Goal: Task Accomplishment & Management: Use online tool/utility

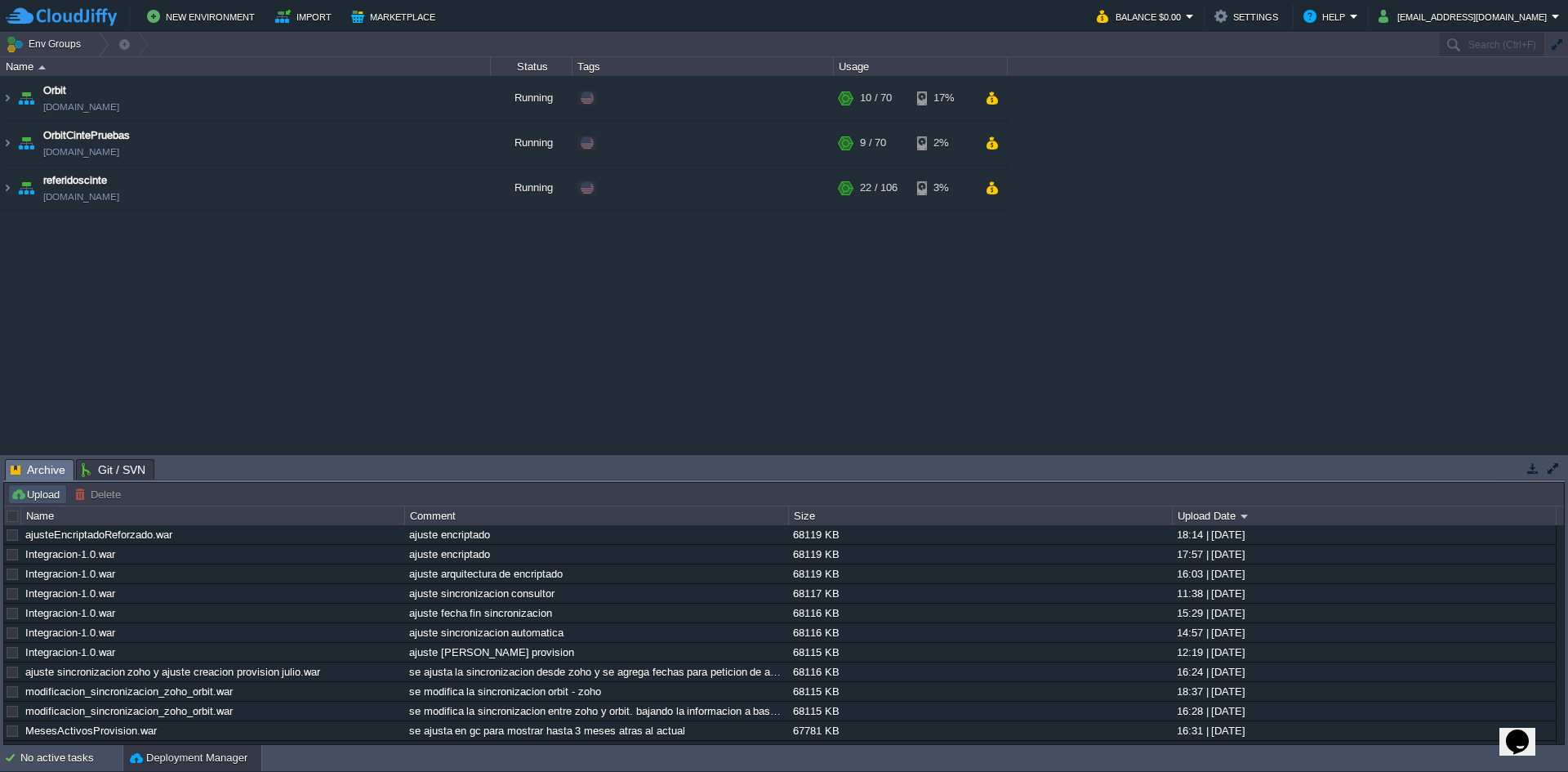
click at [39, 500] on button "Upload" at bounding box center [37, 494] width 54 height 14
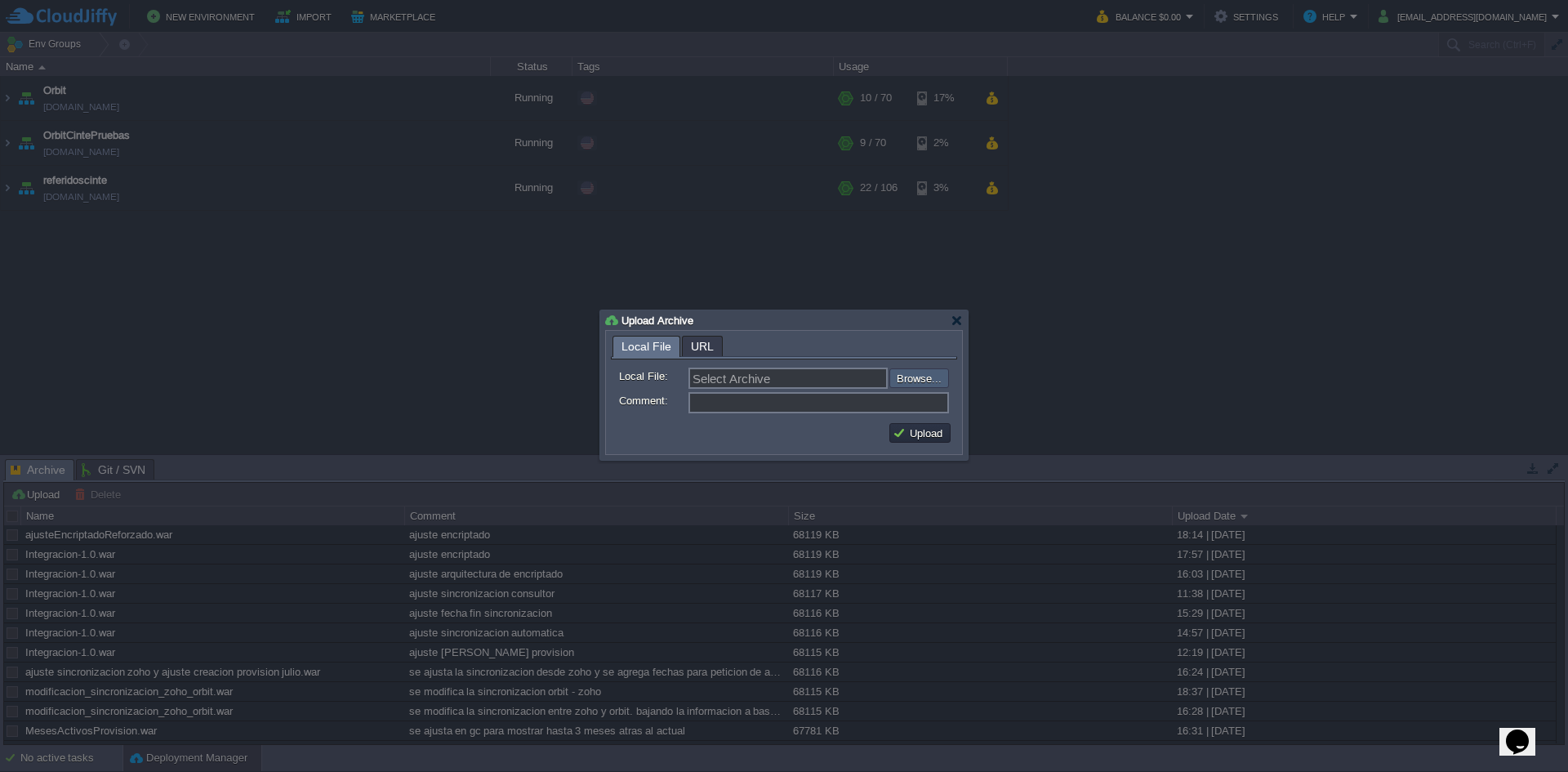
click at [934, 382] on input "file" at bounding box center [846, 378] width 207 height 19
click at [925, 384] on input "file" at bounding box center [846, 378] width 207 height 19
type input "C:\fakepath\ajusteEncriptadoReforzado.war"
type input "ajusteEncriptadoReforzado.war"
type input "ajuste encriptado"
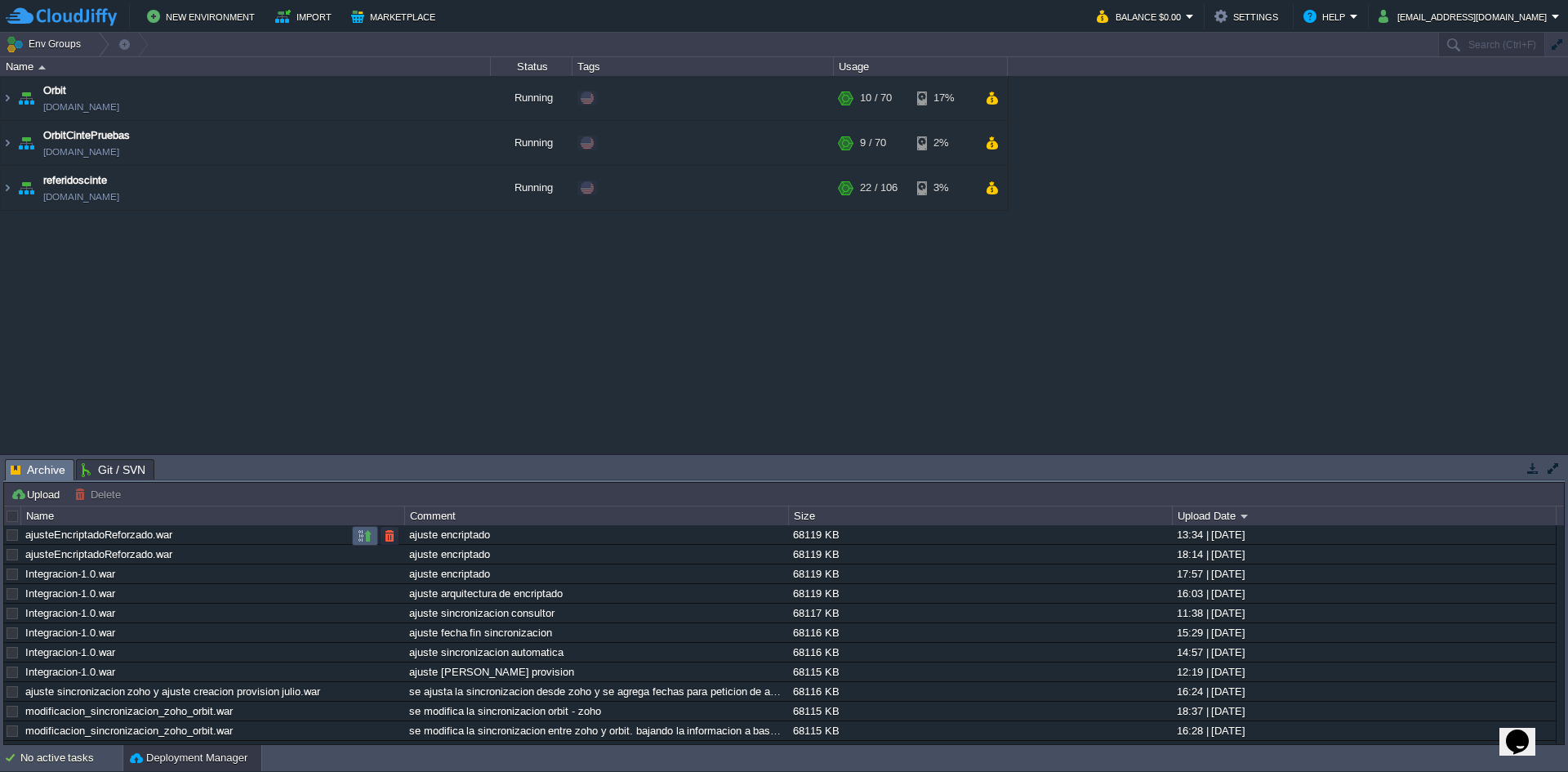
click at [365, 537] on button "button" at bounding box center [364, 535] width 14 height 14
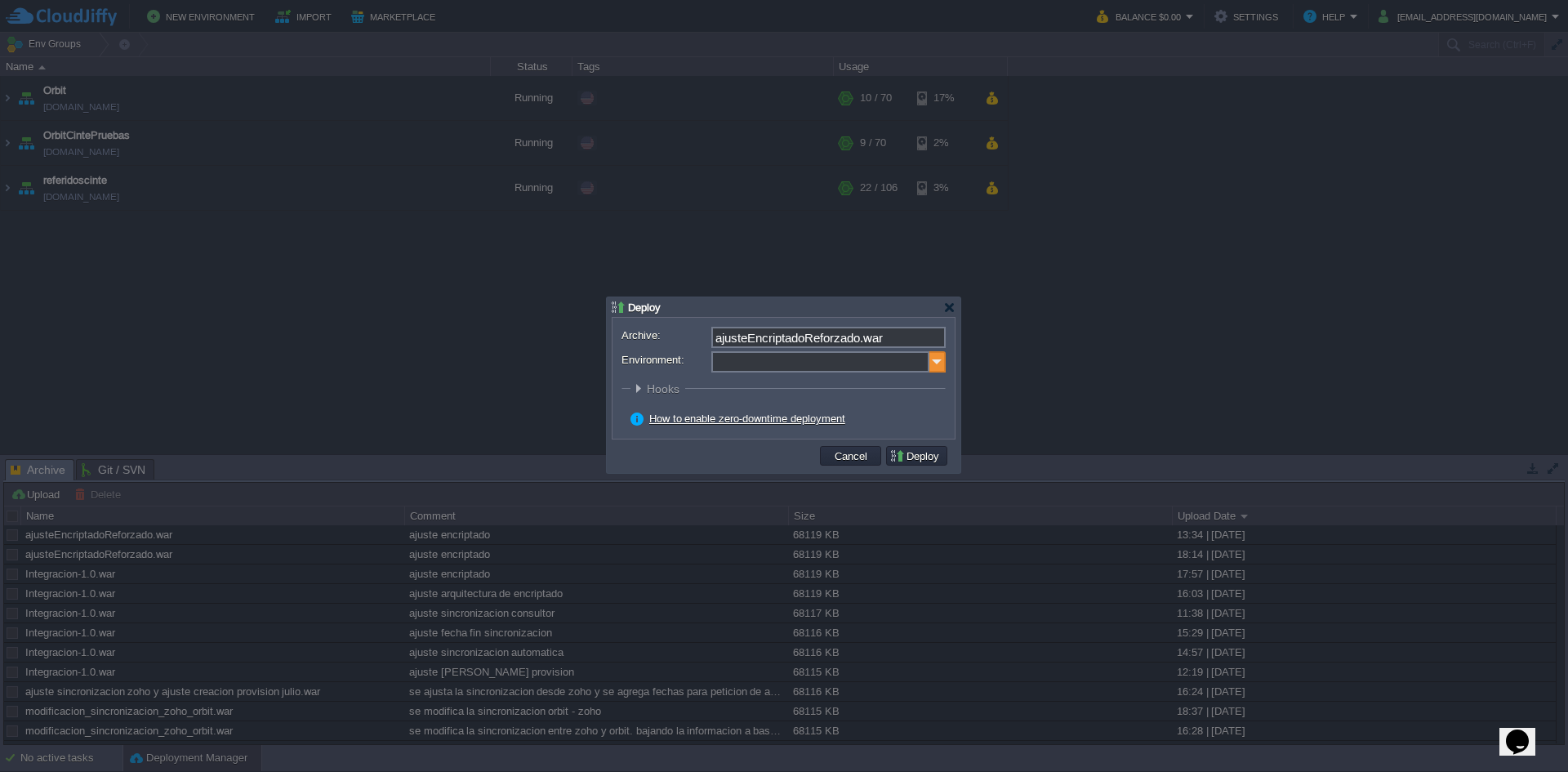
click at [935, 363] on img at bounding box center [937, 362] width 16 height 21
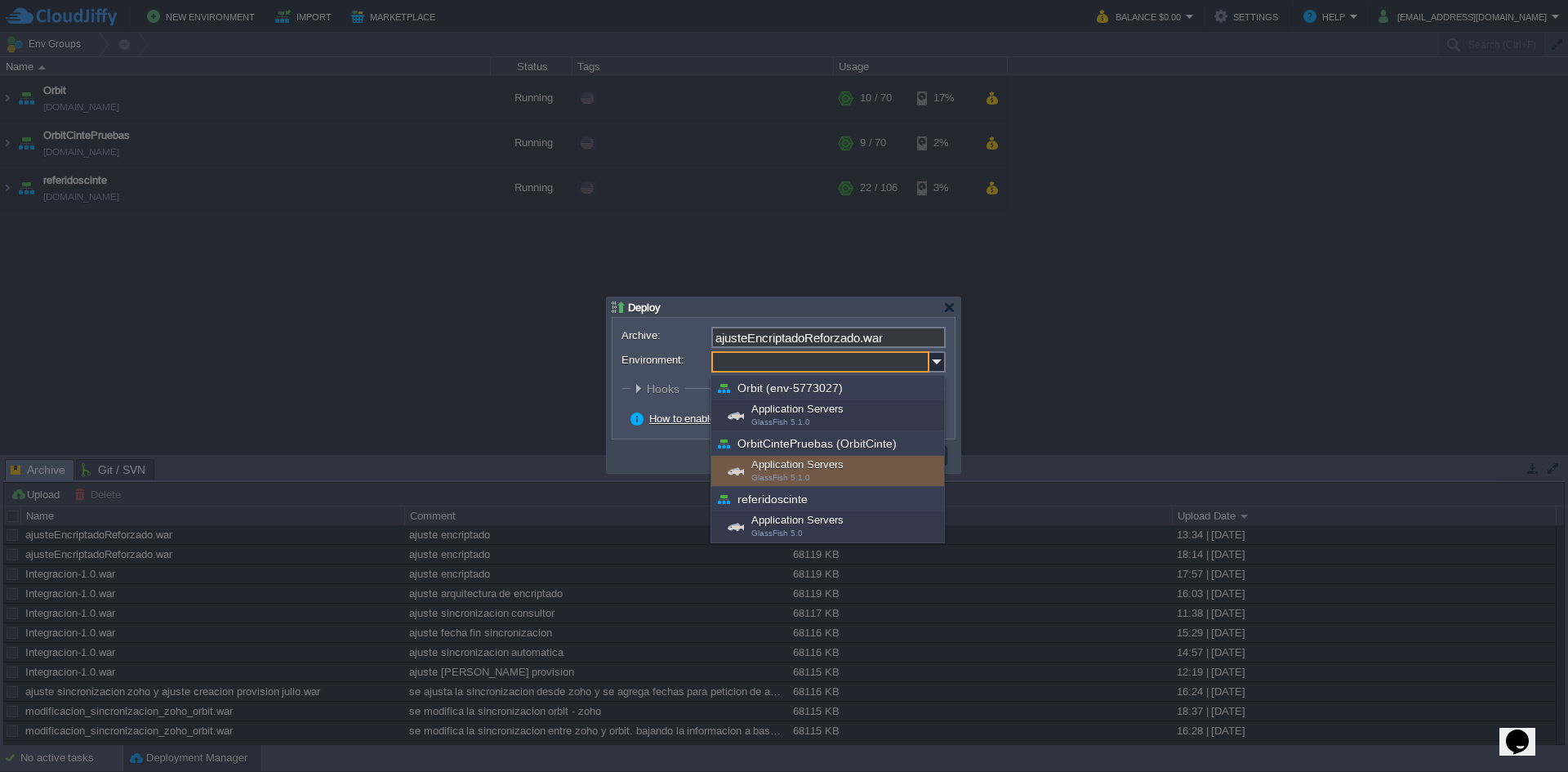
click at [796, 463] on div "Application Servers GlassFish 5.1.0" at bounding box center [827, 471] width 233 height 31
type input "Application Servers (OrbitCintePruebas (OrbitCinte))"
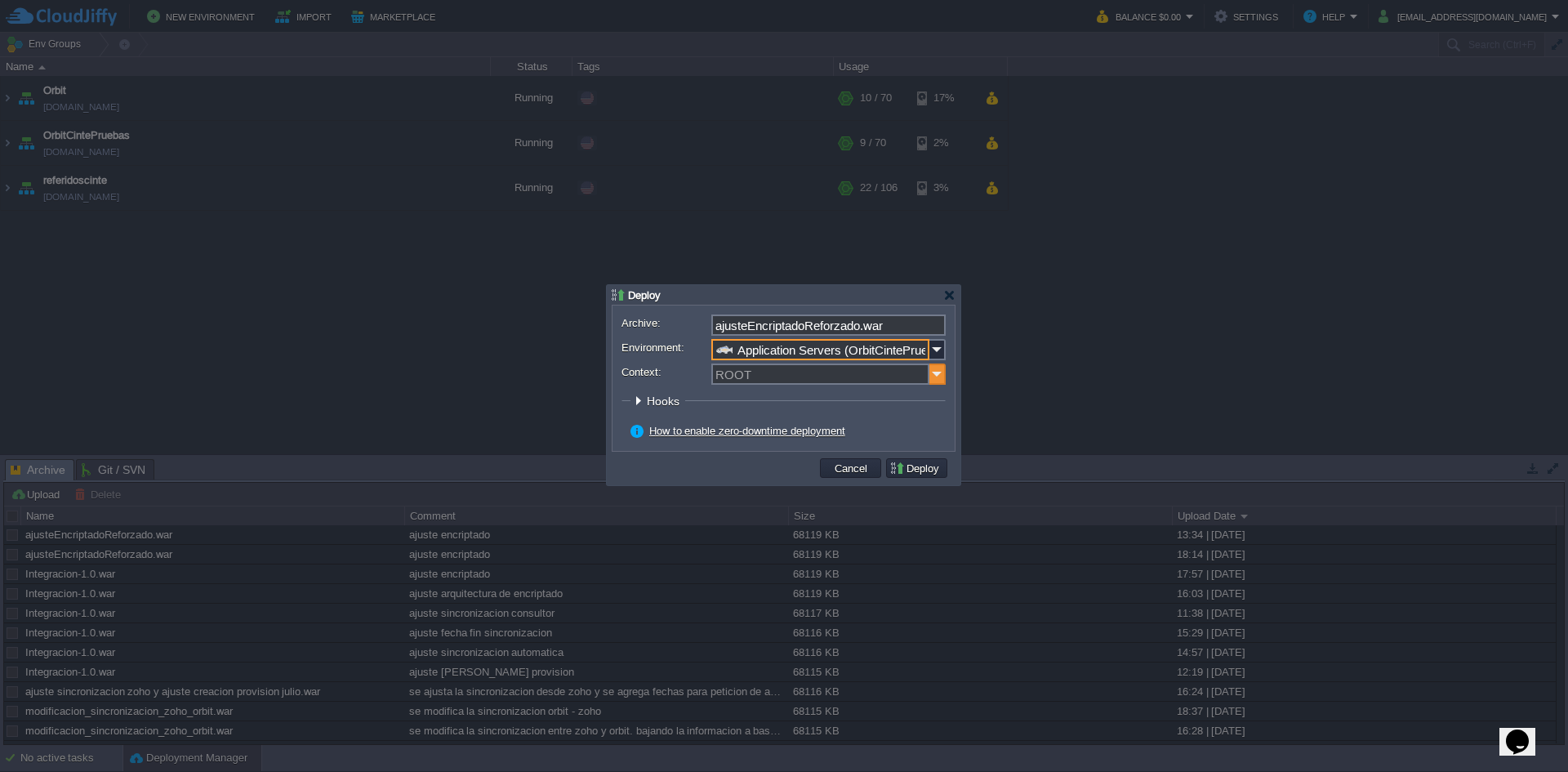
click at [941, 377] on img at bounding box center [937, 374] width 16 height 21
click at [784, 401] on div "ORBIT" at bounding box center [828, 398] width 231 height 22
type input "ORBIT"
click at [905, 461] on td "Deploy" at bounding box center [916, 468] width 61 height 19
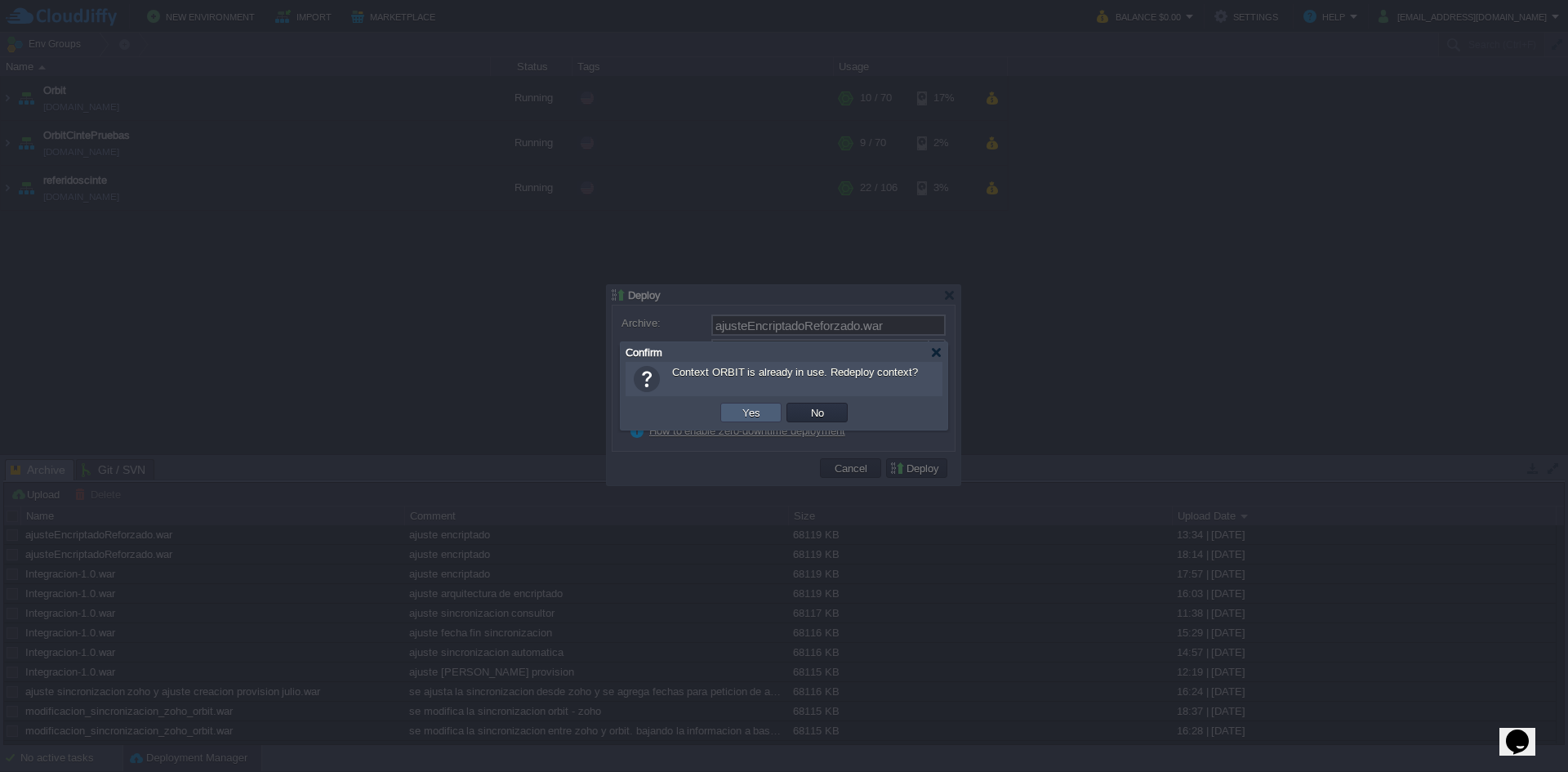
click at [735, 416] on td "Yes" at bounding box center [751, 412] width 61 height 19
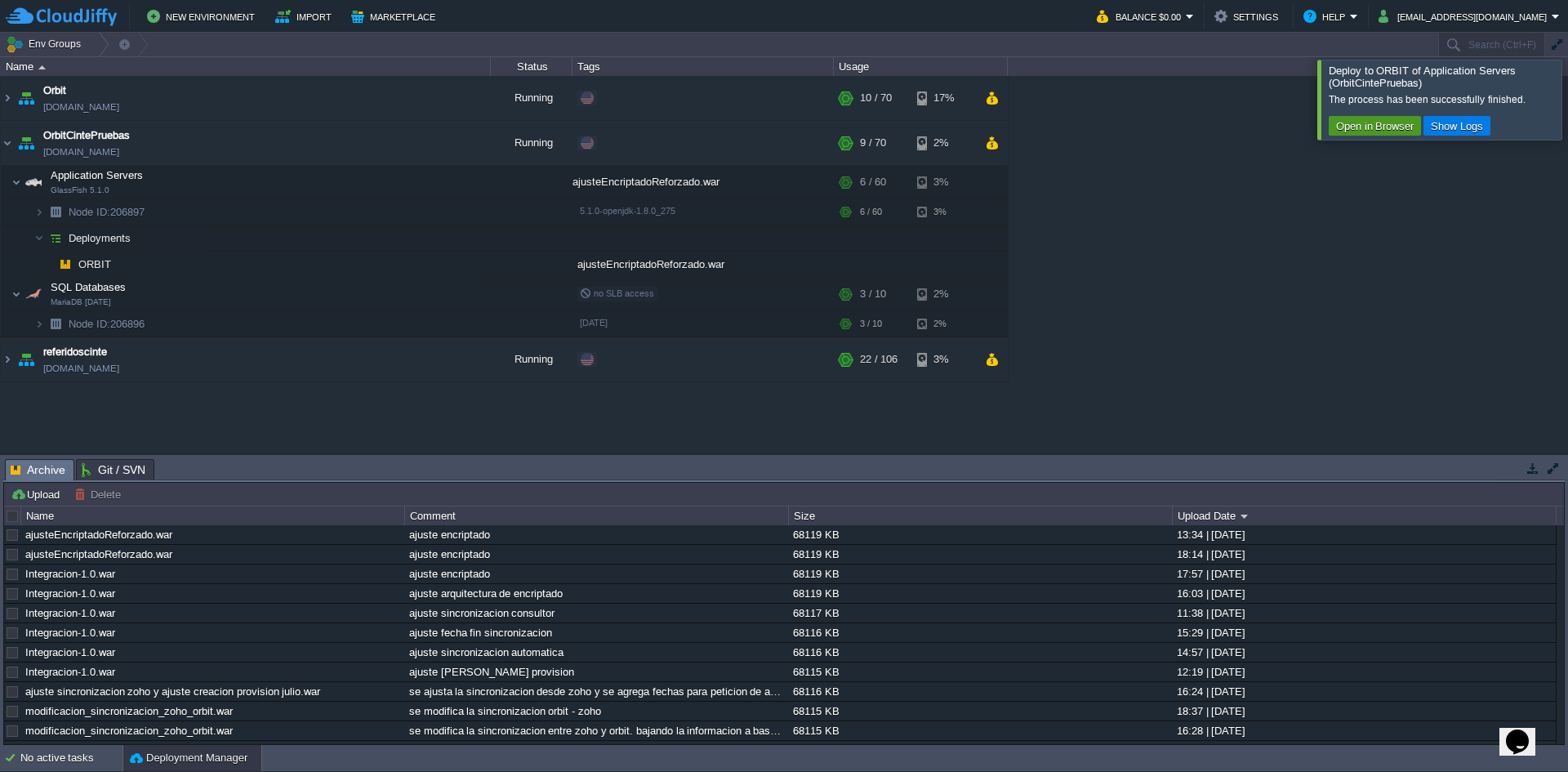
click at [1354, 120] on button "Open in Browser" at bounding box center [1374, 126] width 87 height 14
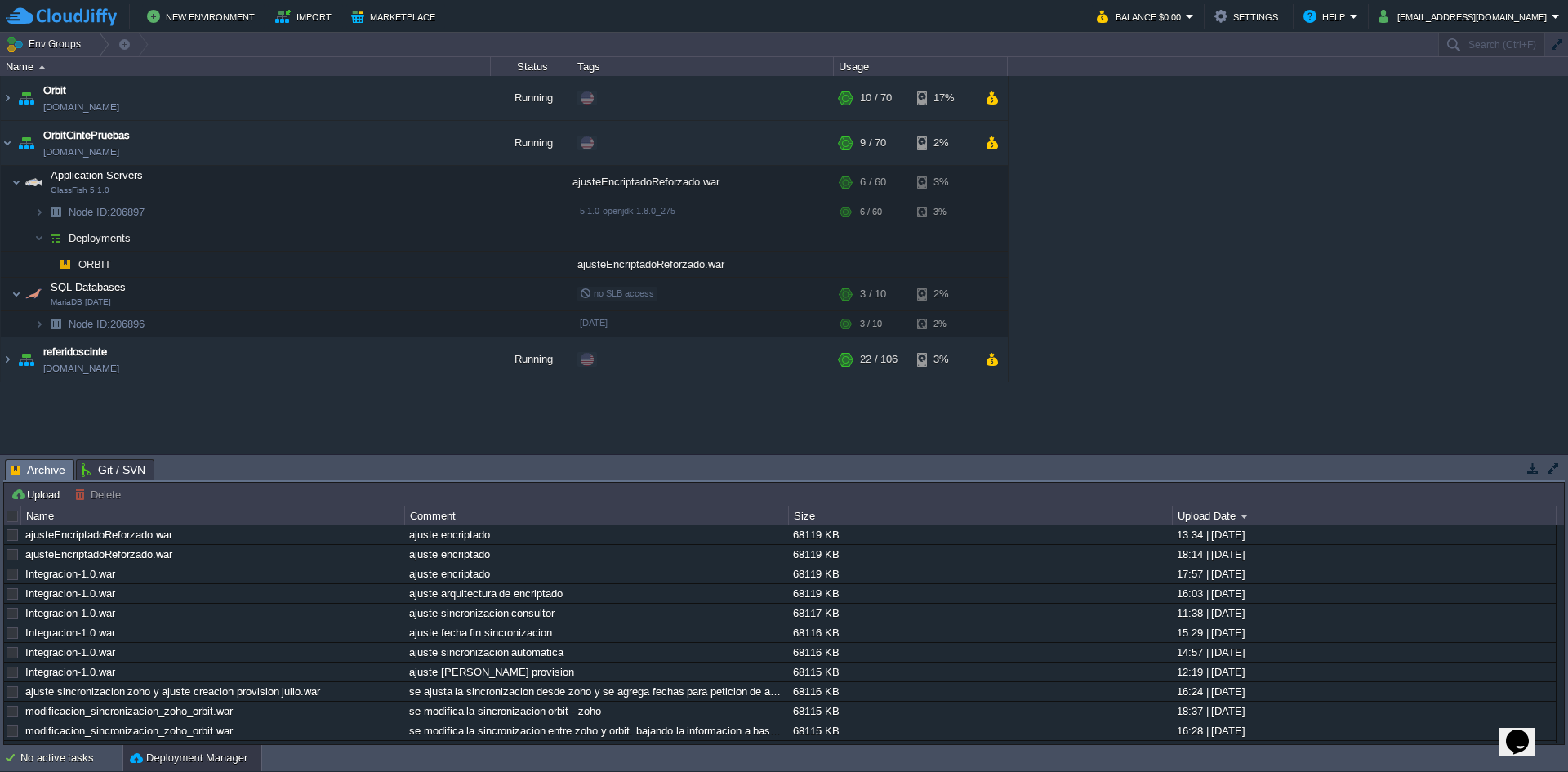
click at [175, 753] on button "Deployment Manager" at bounding box center [188, 758] width 118 height 16
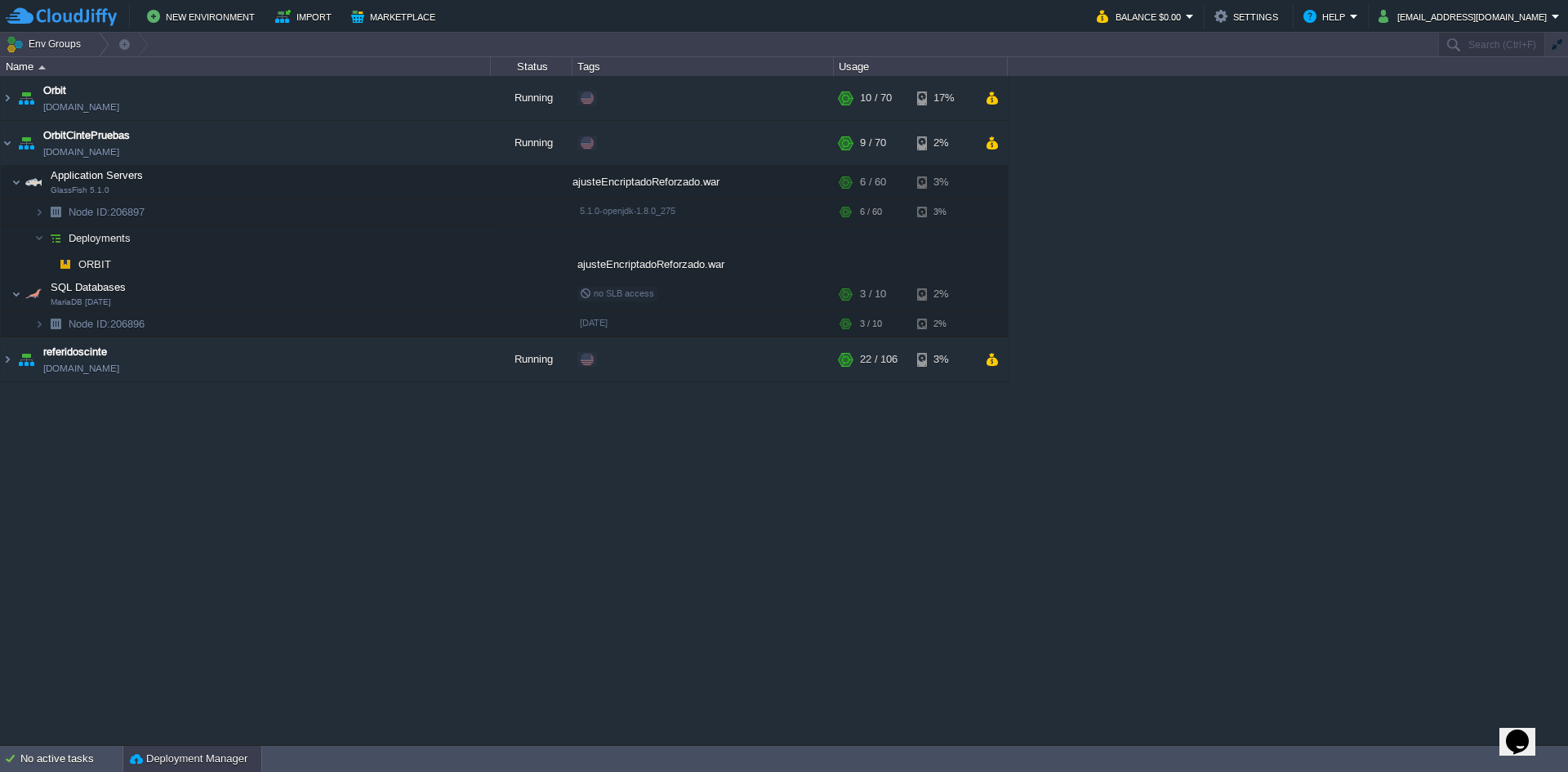
click at [175, 763] on button "Deployment Manager" at bounding box center [188, 759] width 118 height 16
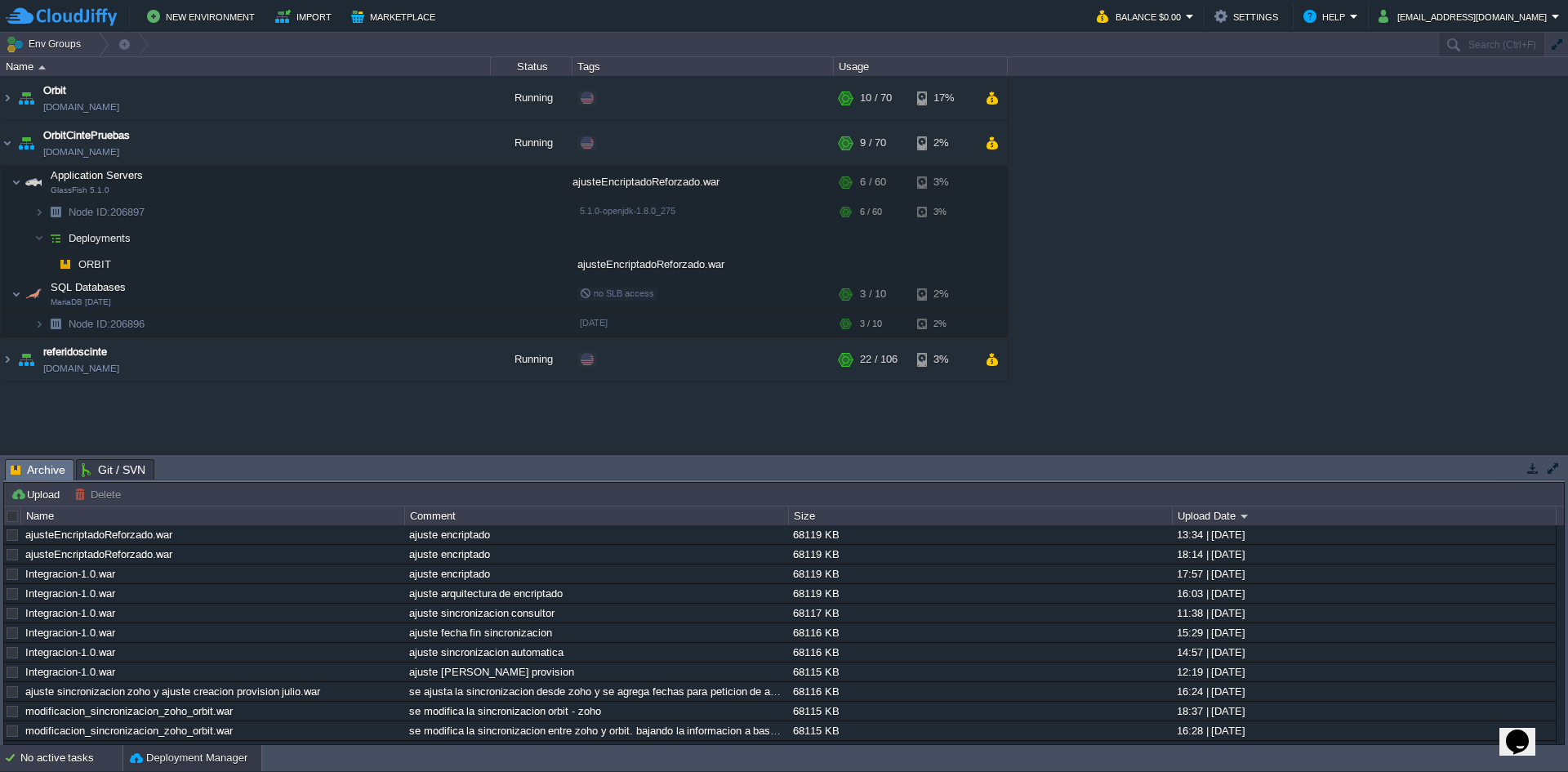
click at [64, 757] on div "No active tasks" at bounding box center [71, 758] width 103 height 26
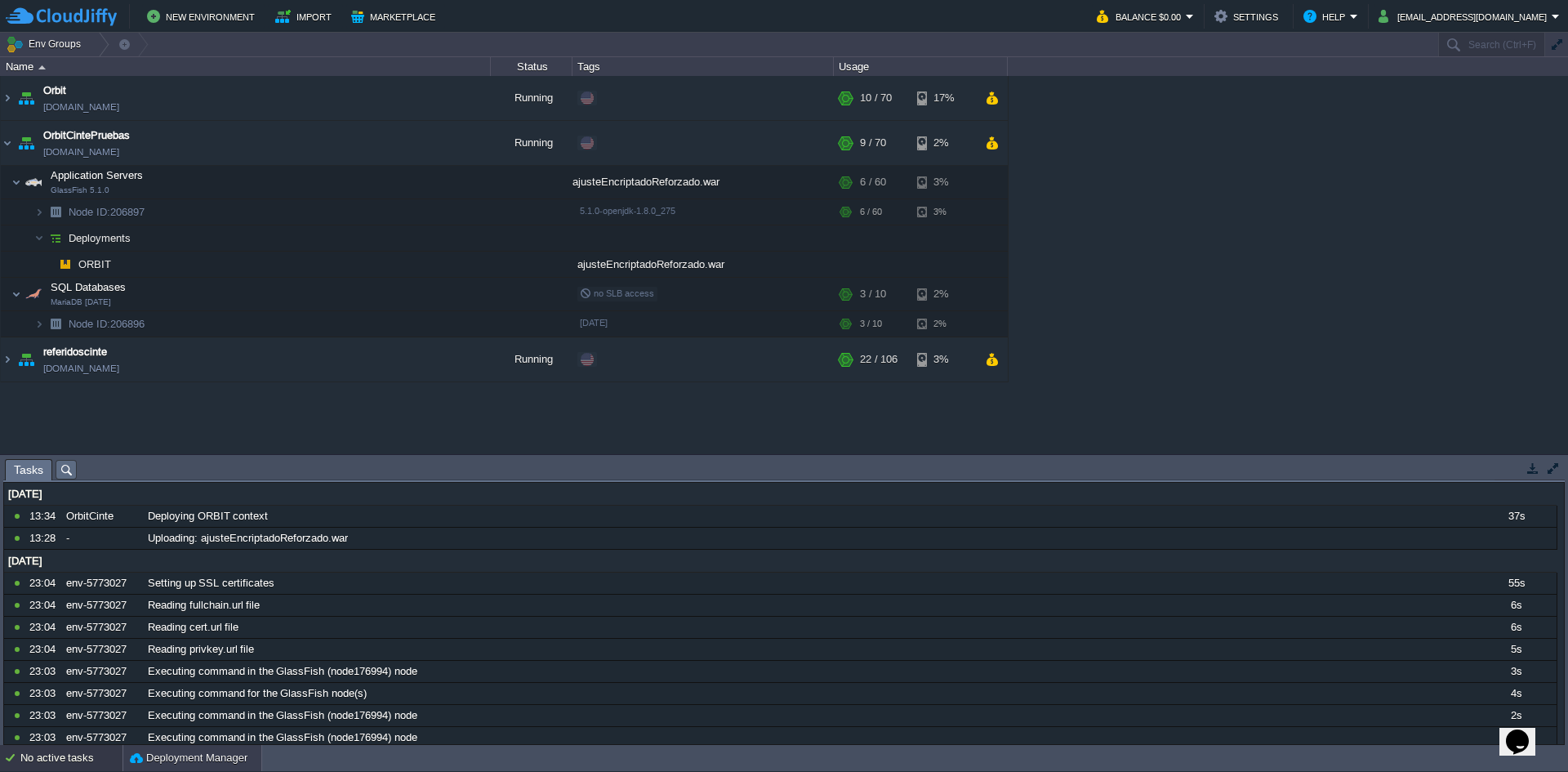
click at [177, 763] on button "Deployment Manager" at bounding box center [188, 758] width 118 height 16
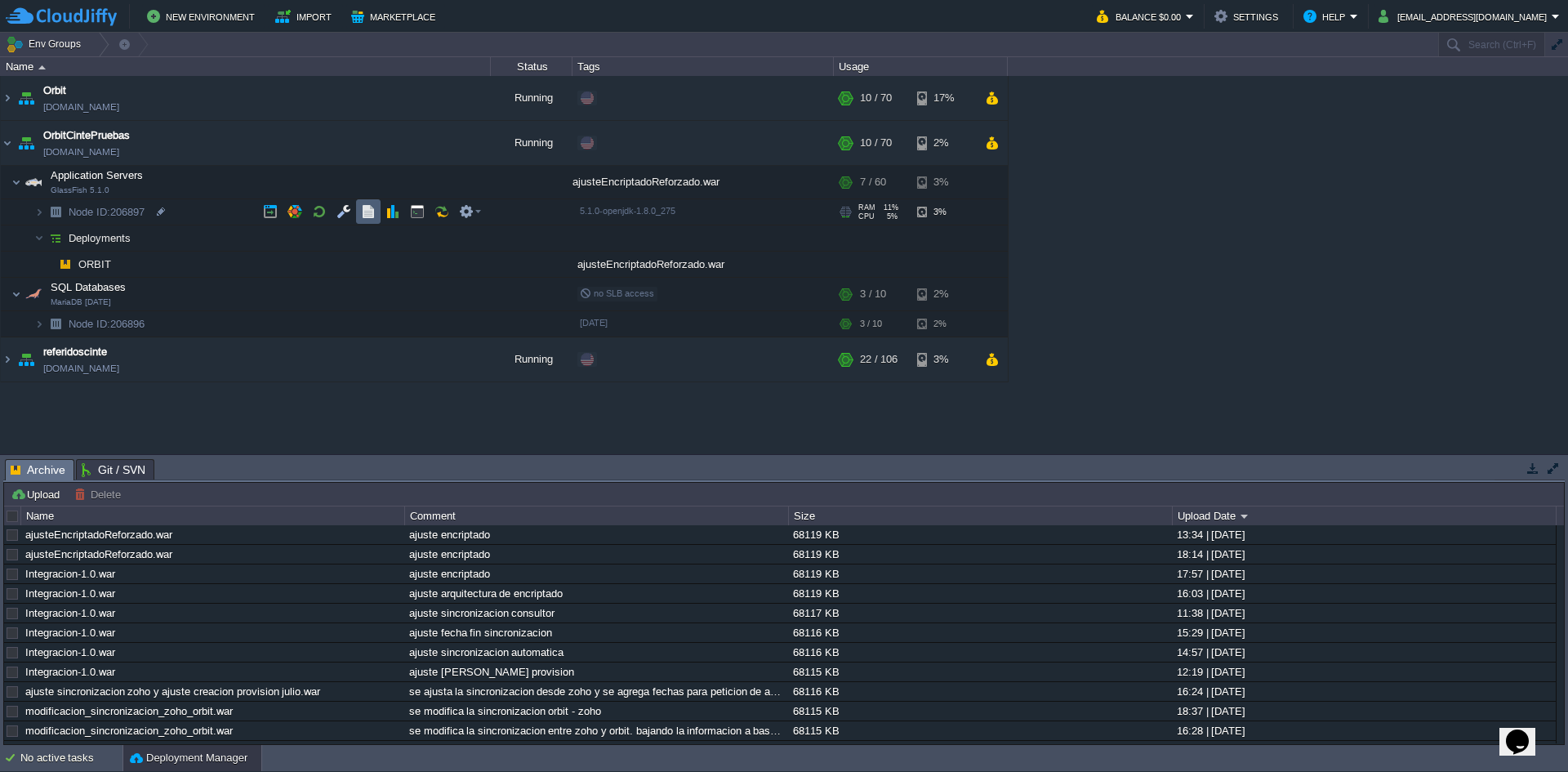
click at [364, 219] on button "button" at bounding box center [368, 211] width 14 height 14
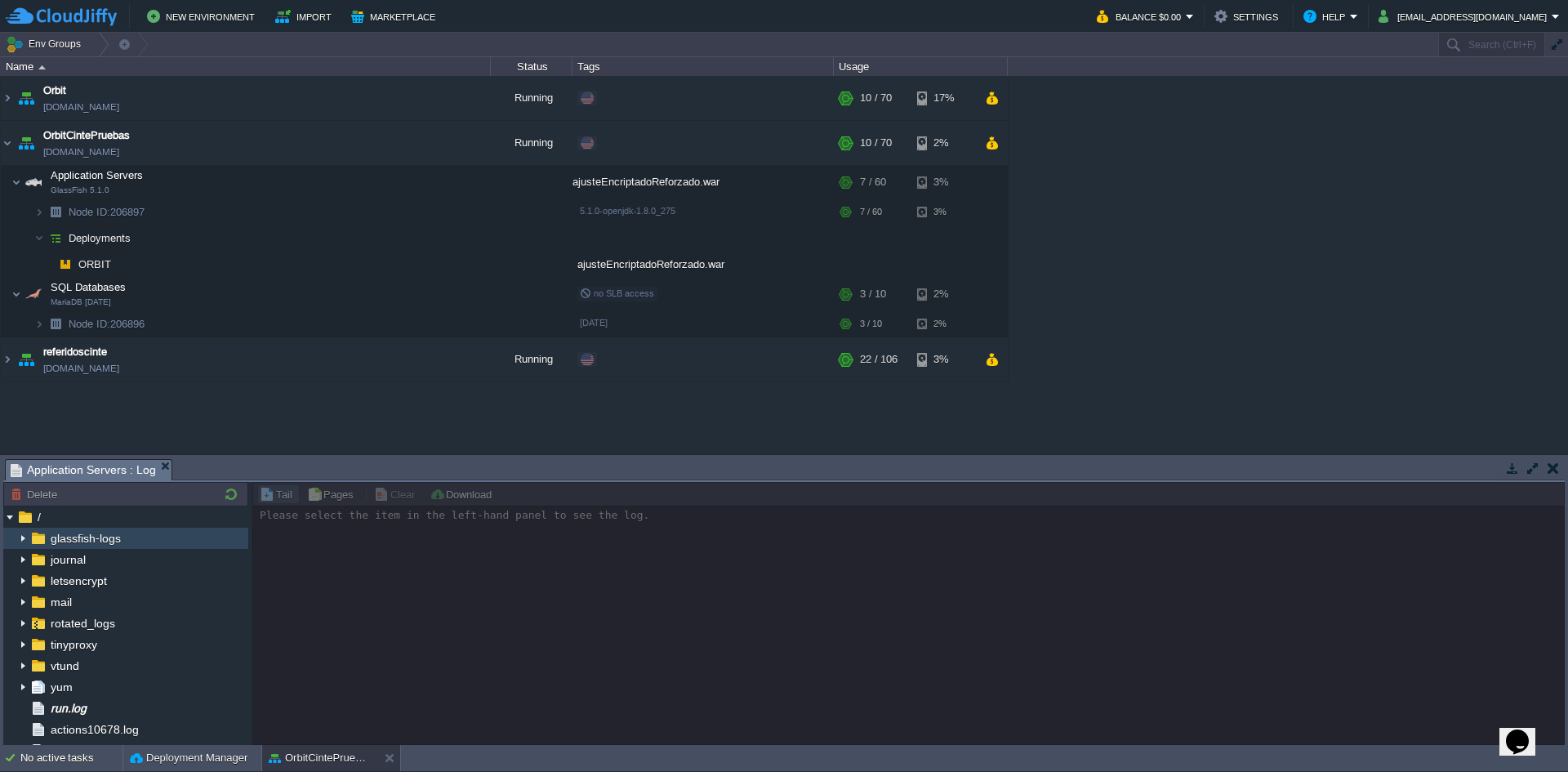
click at [24, 540] on img at bounding box center [23, 538] width 13 height 21
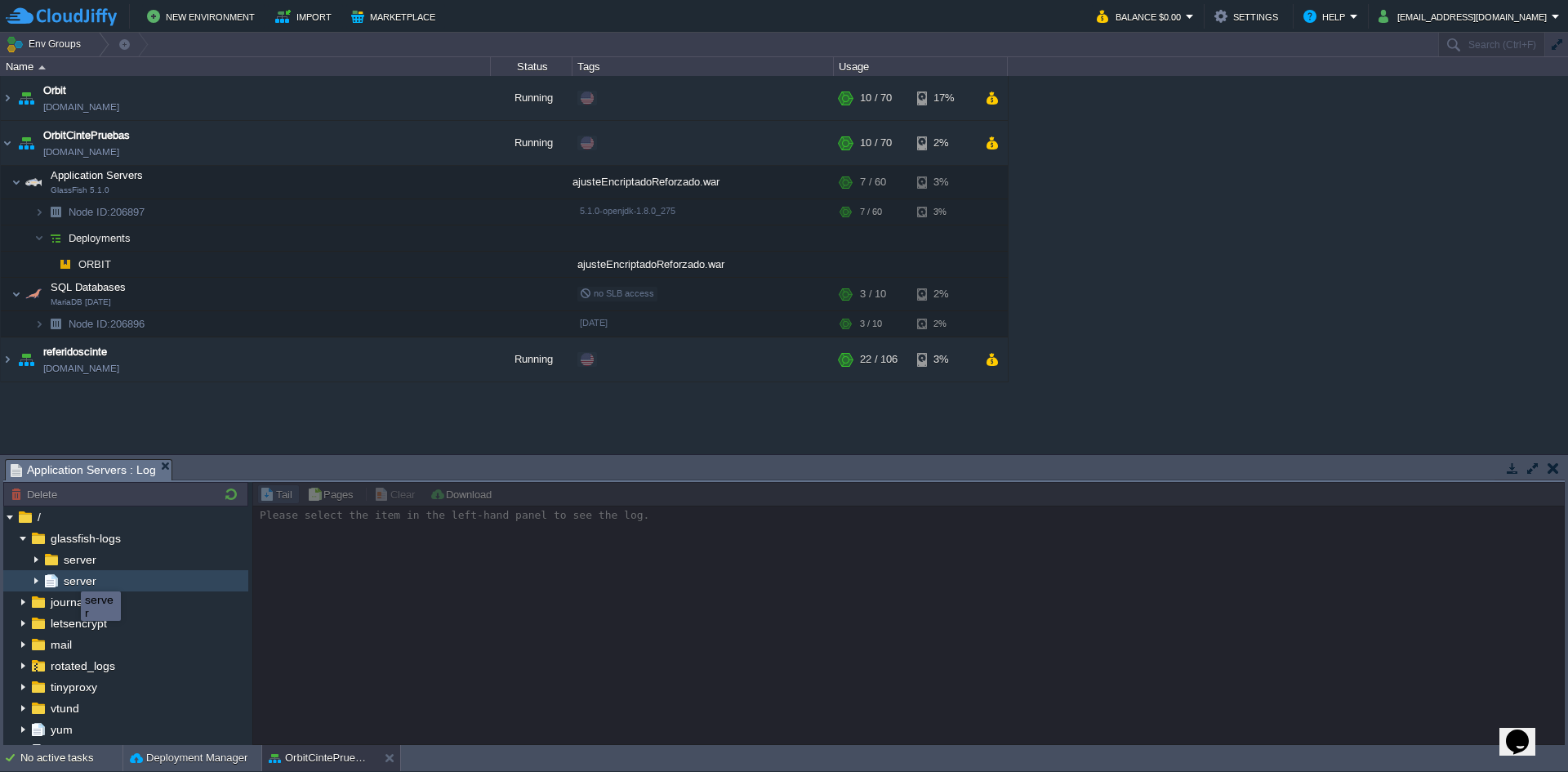
click at [69, 577] on span "server" at bounding box center [80, 580] width 38 height 14
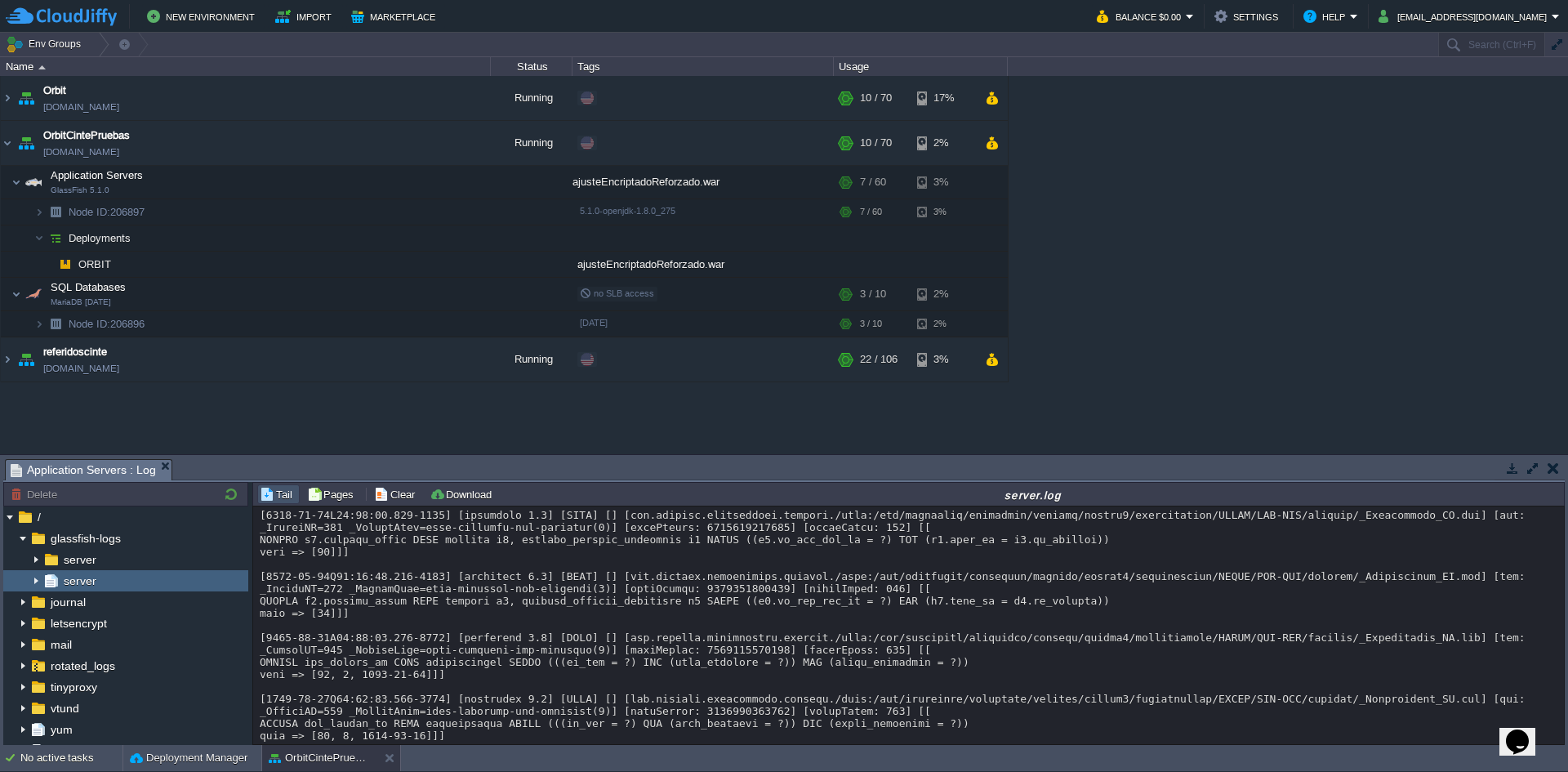
scroll to position [15122, 0]
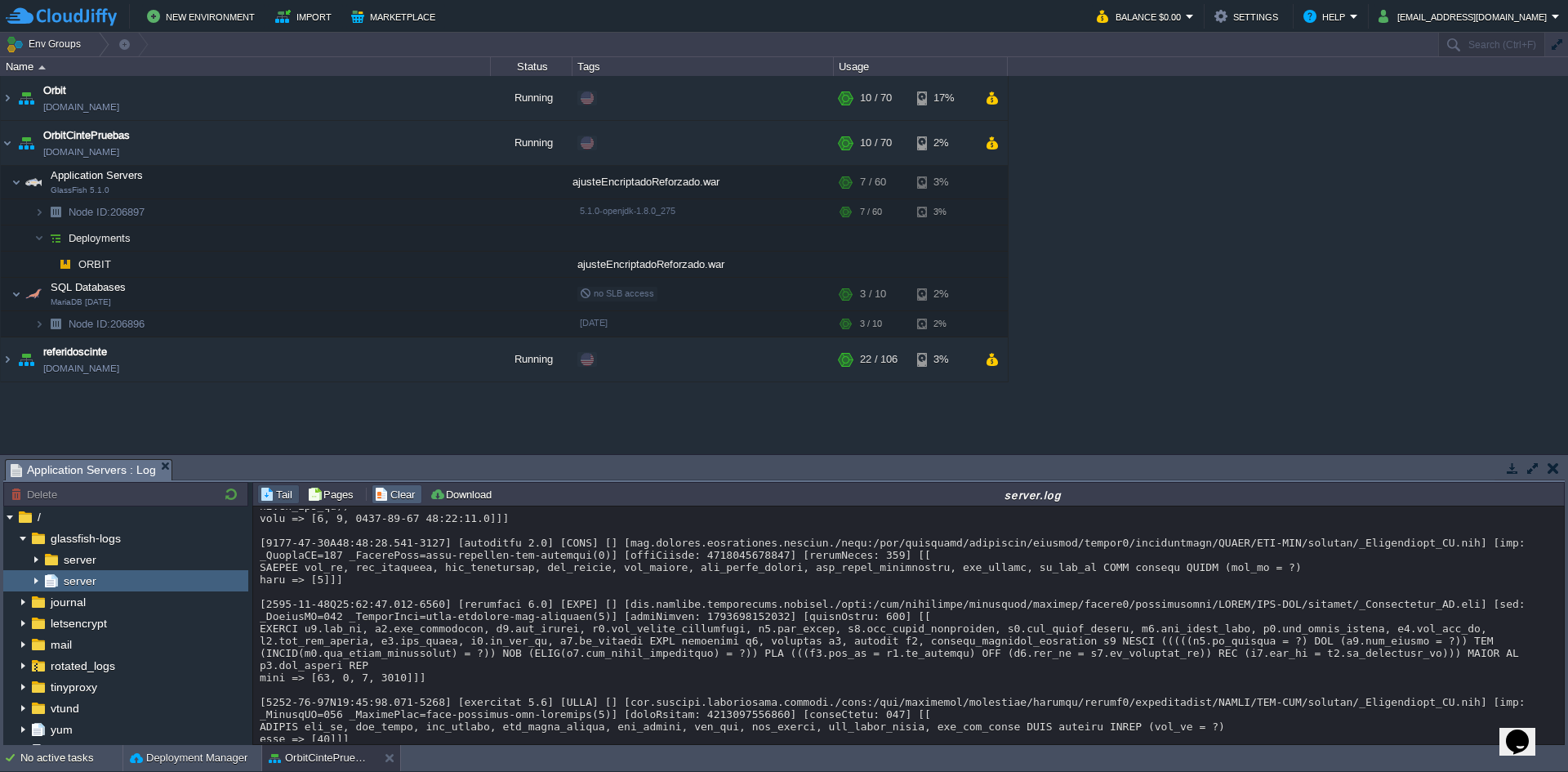
click at [383, 503] on td "Clear" at bounding box center [397, 494] width 51 height 19
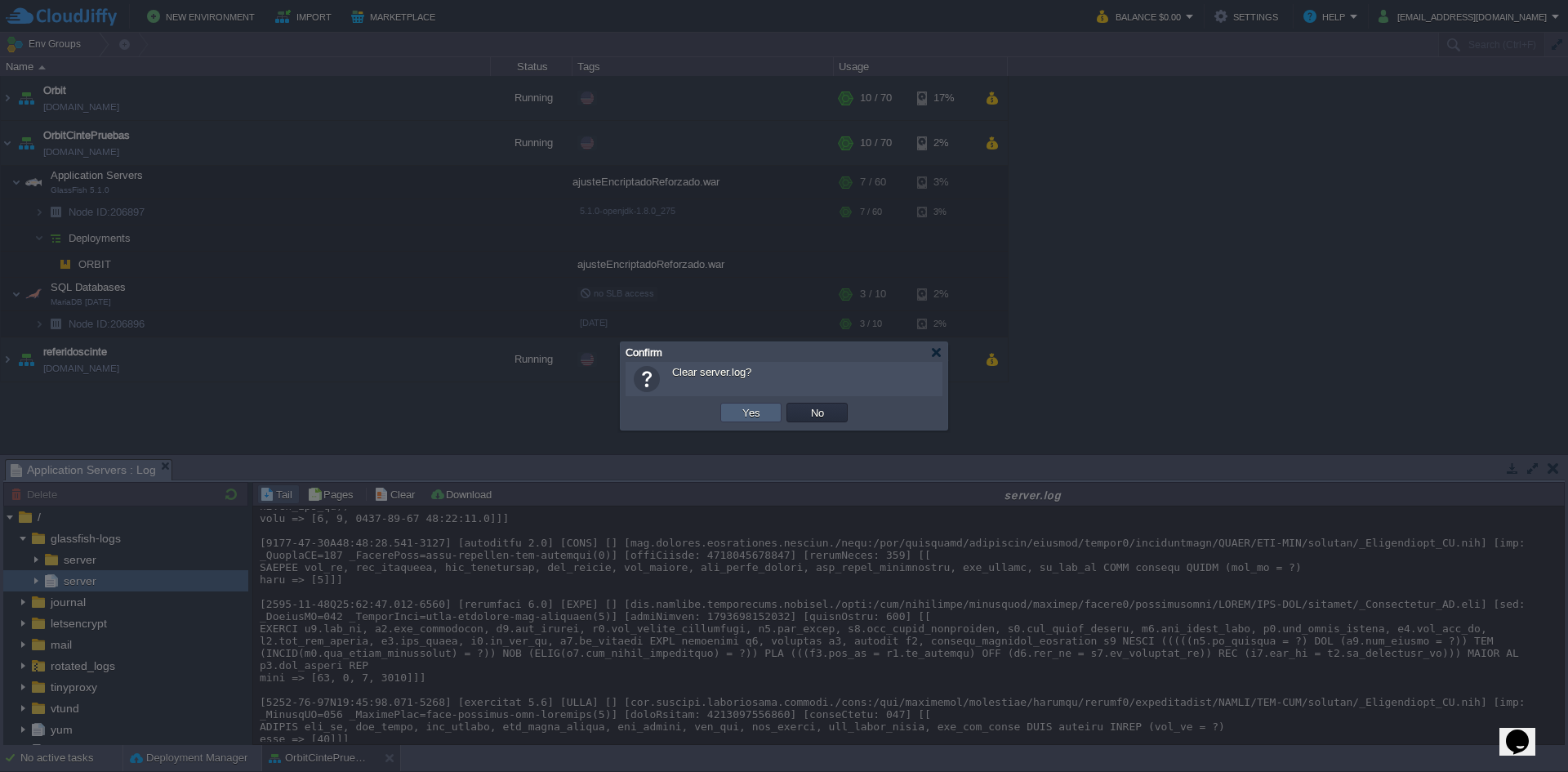
click at [759, 422] on td "Yes" at bounding box center [751, 412] width 61 height 19
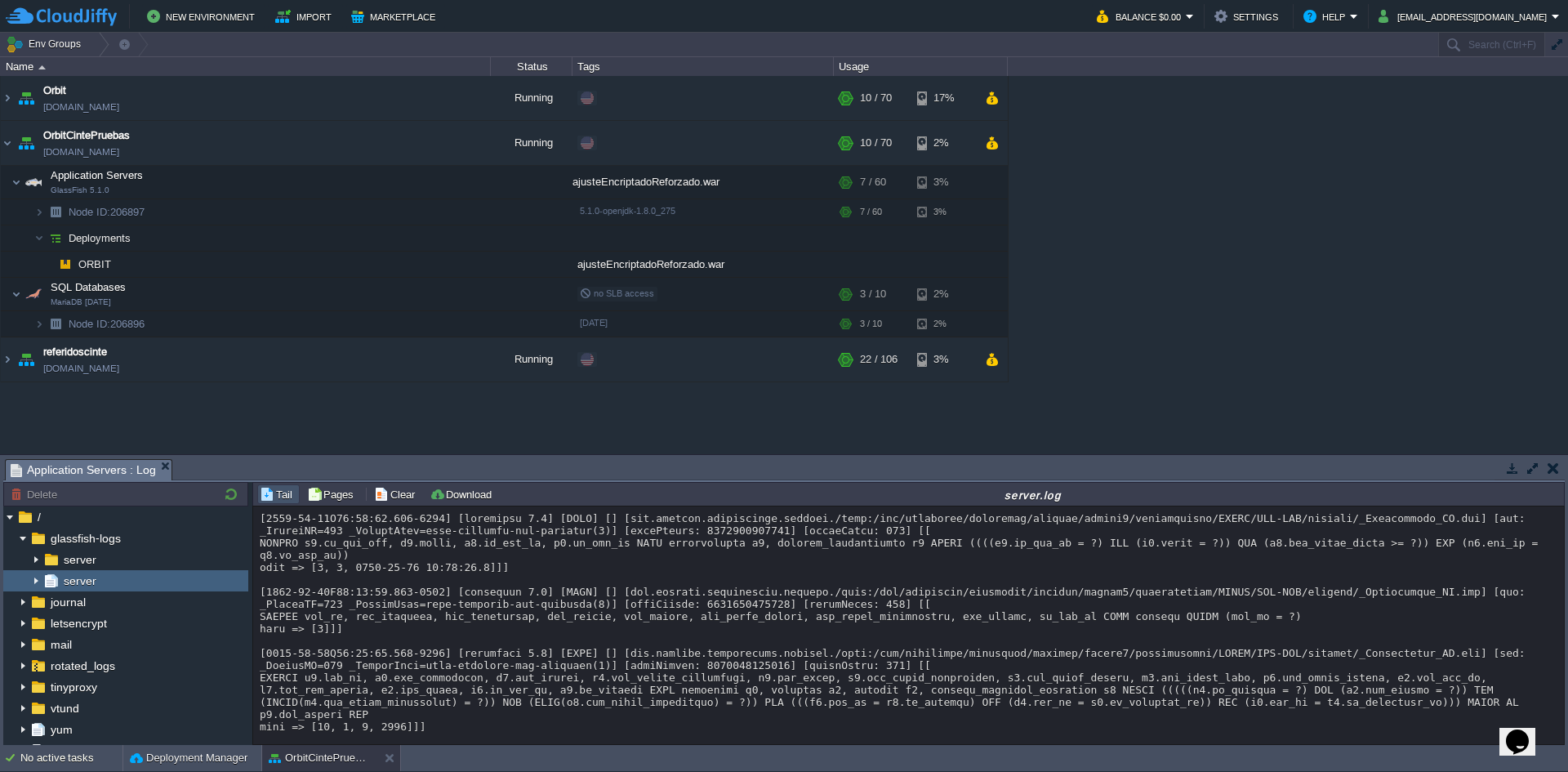
scroll to position [30628, 0]
